Goal: Task Accomplishment & Management: Manage account settings

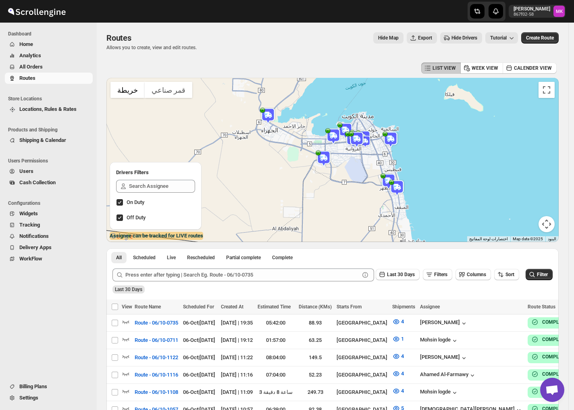
click at [226, 42] on div "Hide Map Export Hide Drivers Tutorial" at bounding box center [360, 37] width 315 height 11
click at [249, 44] on div "Routes Allows you to create, view and edit routes. Hide Map Export Hide Drivers…" at bounding box center [332, 41] width 452 height 19
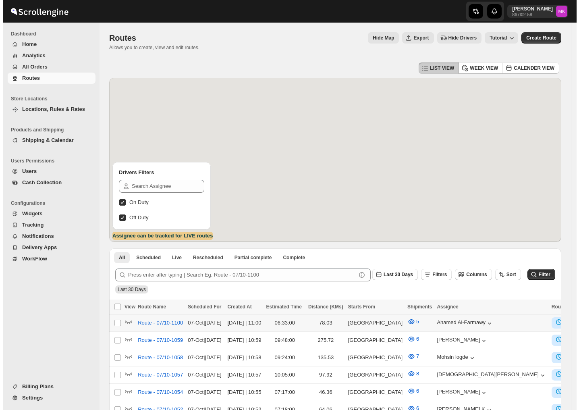
scroll to position [54, 0]
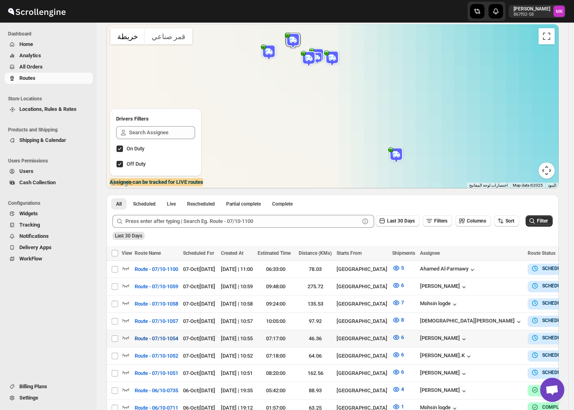
click at [171, 336] on span "Route - 07/10-1054" at bounding box center [157, 339] width 44 height 8
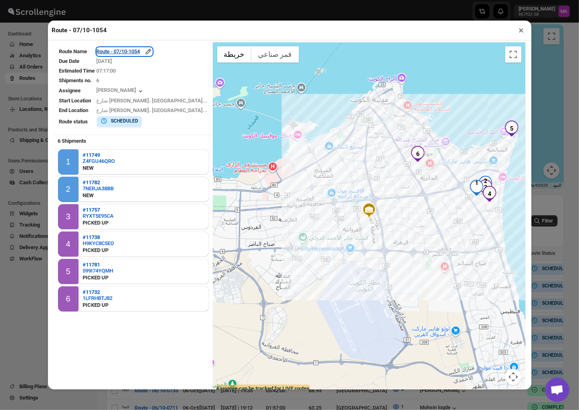
click at [146, 55] on div "Route - 07/10-1054" at bounding box center [125, 52] width 56 height 8
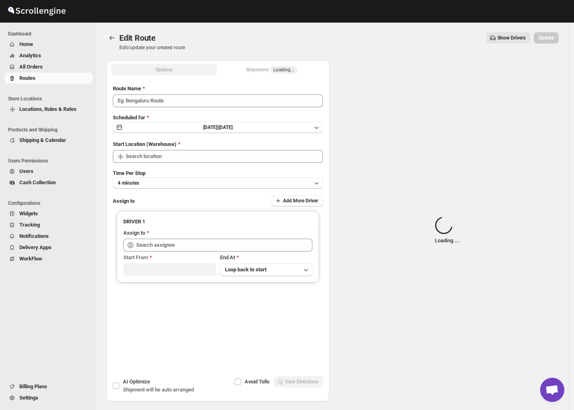
type input "Route - 07/10-1054"
type input "[GEOGRAPHIC_DATA]"
type input "[PERSON_NAME] ([EMAIL_ADDRESS][DOMAIN_NAME])"
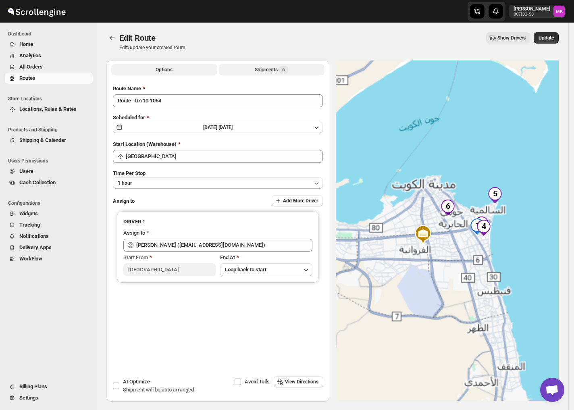
click at [292, 75] on button "Shipments 6" at bounding box center [272, 69] width 106 height 11
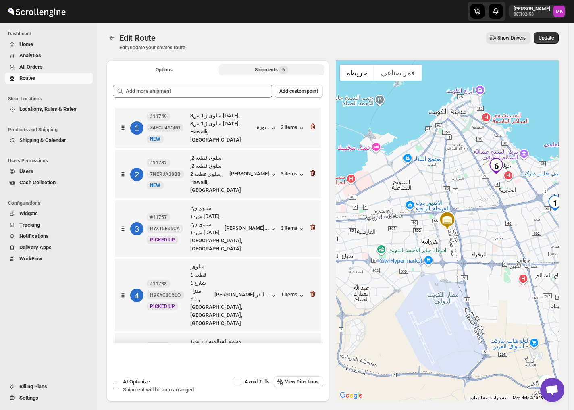
click at [312, 172] on icon "button" at bounding box center [312, 173] width 1 height 2
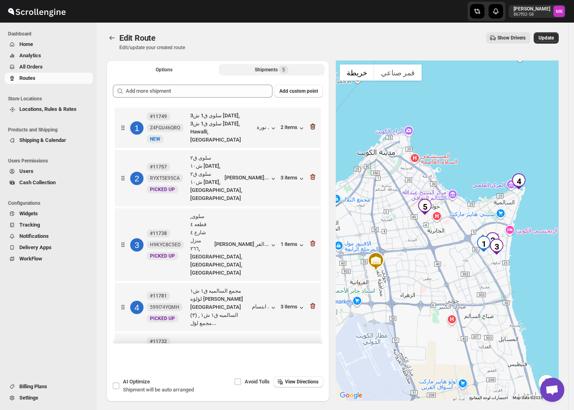
click at [314, 123] on icon "button" at bounding box center [313, 127] width 8 height 8
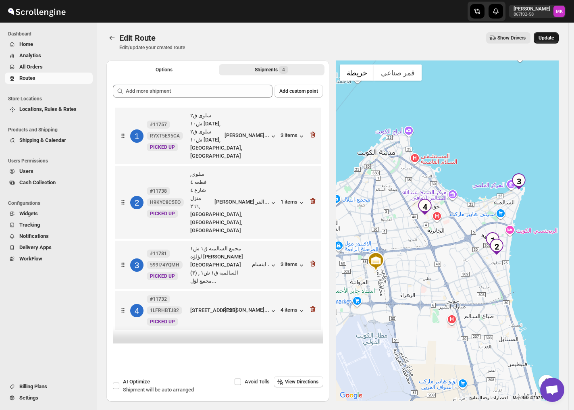
click at [555, 34] on button "Update" at bounding box center [546, 37] width 25 height 11
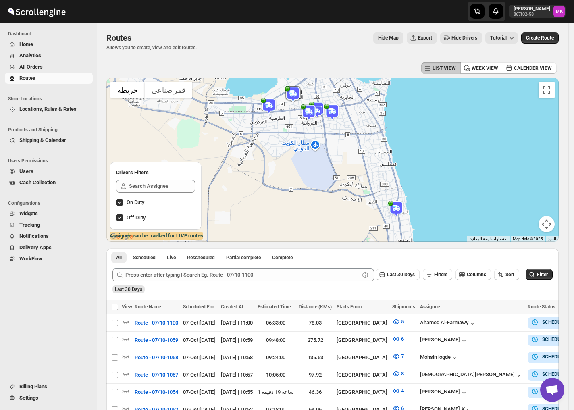
click at [50, 70] on span "All Orders" at bounding box center [55, 67] width 72 height 8
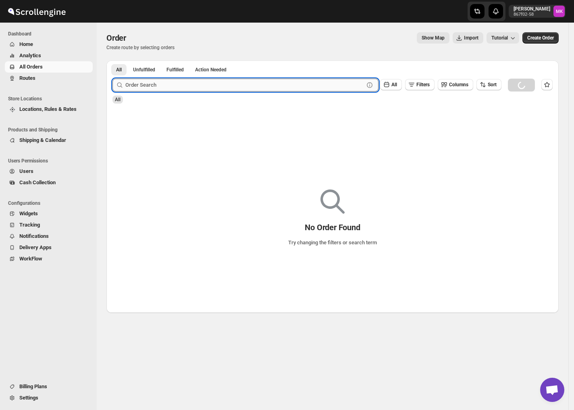
click at [154, 85] on input "text" at bounding box center [244, 85] width 239 height 13
paste input "11795"
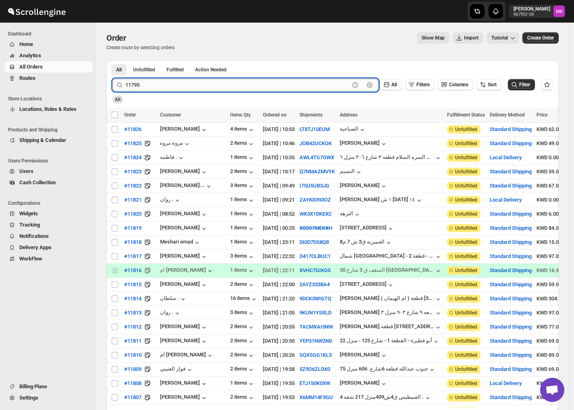
type input "11795"
click at [112, 60] on button "Submit" at bounding box center [123, 64] width 23 height 8
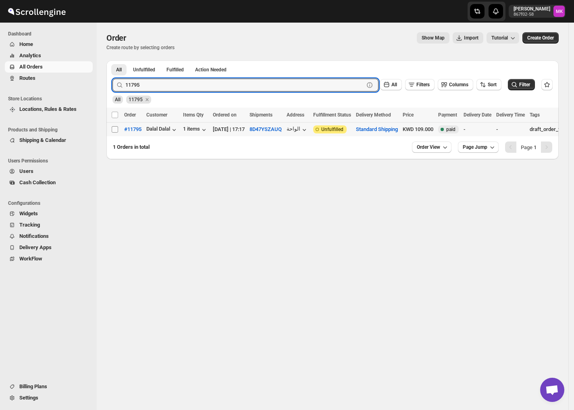
click at [114, 129] on input "Select order" at bounding box center [115, 129] width 6 height 6
checkbox input "true"
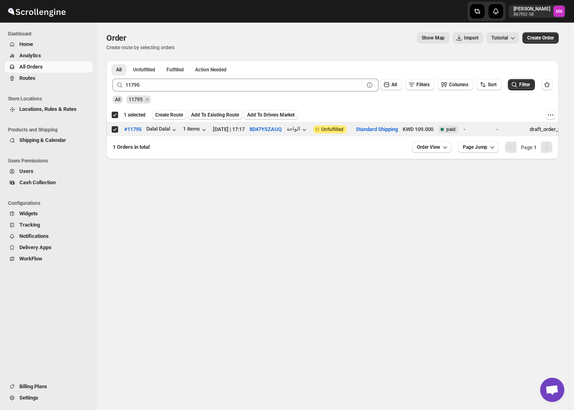
click at [194, 118] on span "Add To Existing Route" at bounding box center [215, 115] width 48 height 6
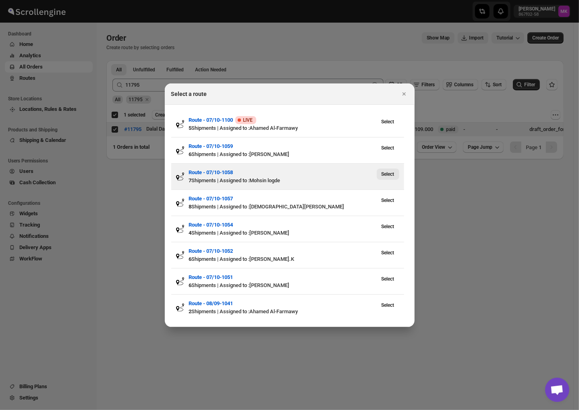
click at [385, 175] on span "Select" at bounding box center [388, 174] width 13 height 6
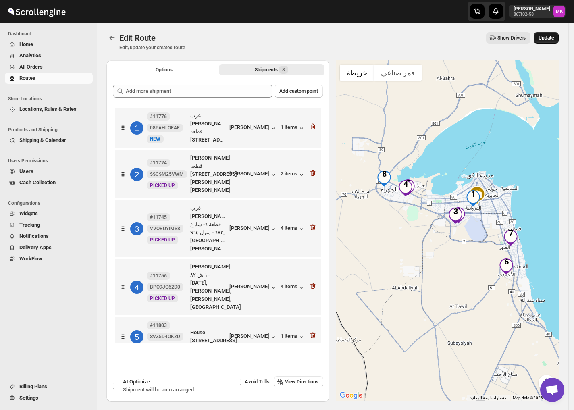
click at [548, 42] on button "Update" at bounding box center [546, 37] width 25 height 11
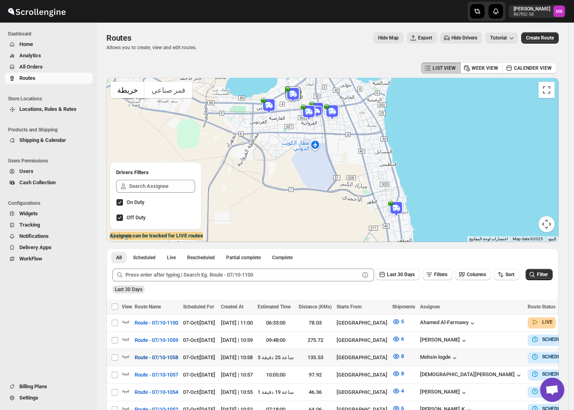
click at [162, 358] on span "Route - 07/10-1058" at bounding box center [157, 358] width 44 height 8
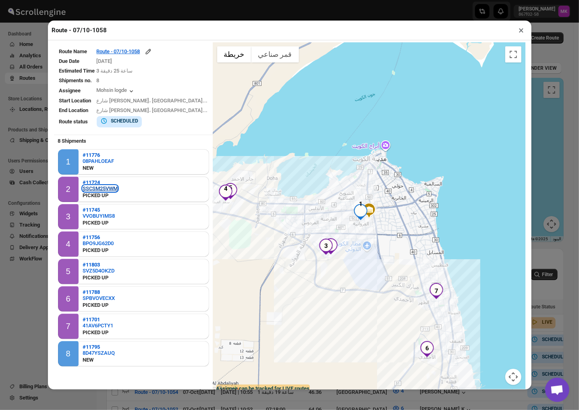
click at [113, 185] on div "SSCSM25VWM" at bounding box center [100, 188] width 35 height 6
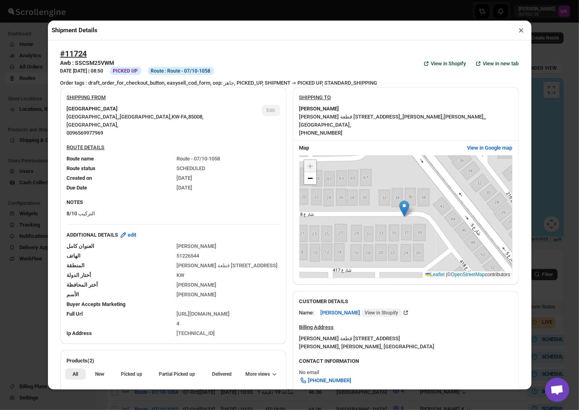
click at [522, 33] on button "×" at bounding box center [522, 30] width 12 height 11
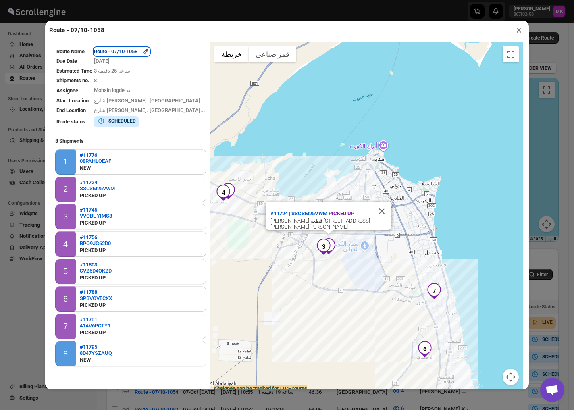
click at [123, 52] on div "Route - 07/10-1058" at bounding box center [122, 52] width 56 height 8
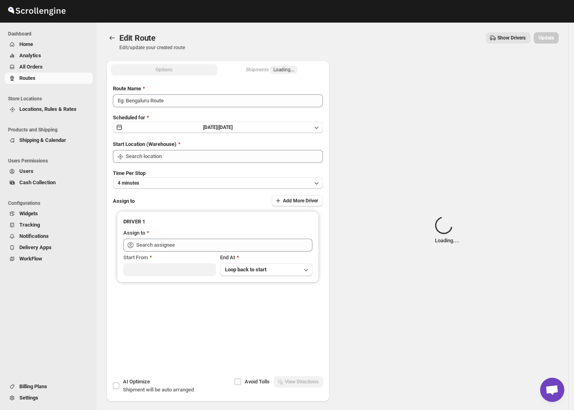
type input "Route - 07/10-1058"
type input "[GEOGRAPHIC_DATA]"
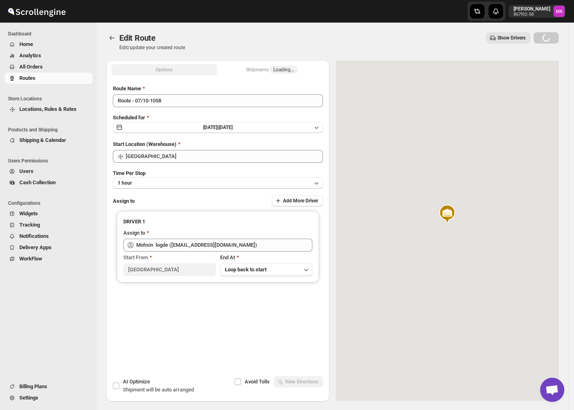
type input "Mohsin logde ([EMAIL_ADDRESS][DOMAIN_NAME])"
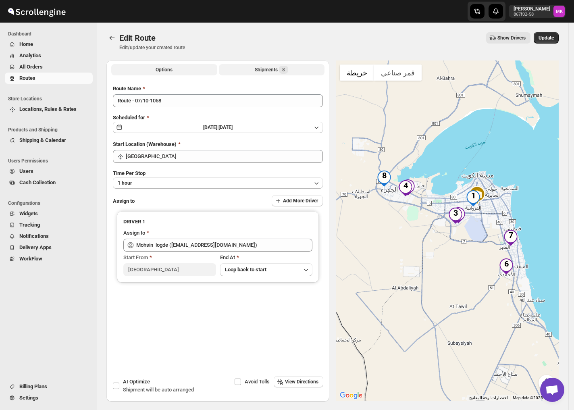
click at [294, 69] on button "Shipments 8" at bounding box center [272, 69] width 106 height 11
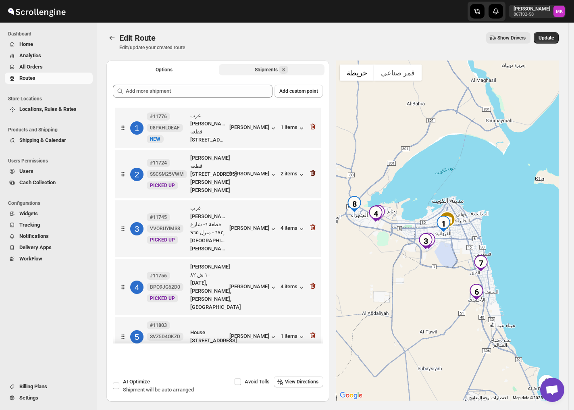
click at [312, 176] on icon "button" at bounding box center [312, 173] width 5 height 6
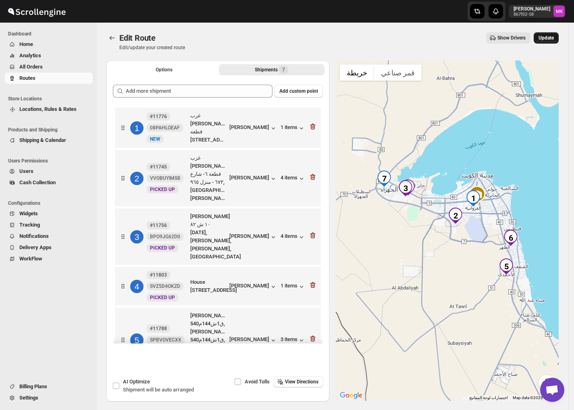
click at [547, 41] on span "Update" at bounding box center [546, 38] width 15 height 6
